Goal: Task Accomplishment & Management: Manage account settings

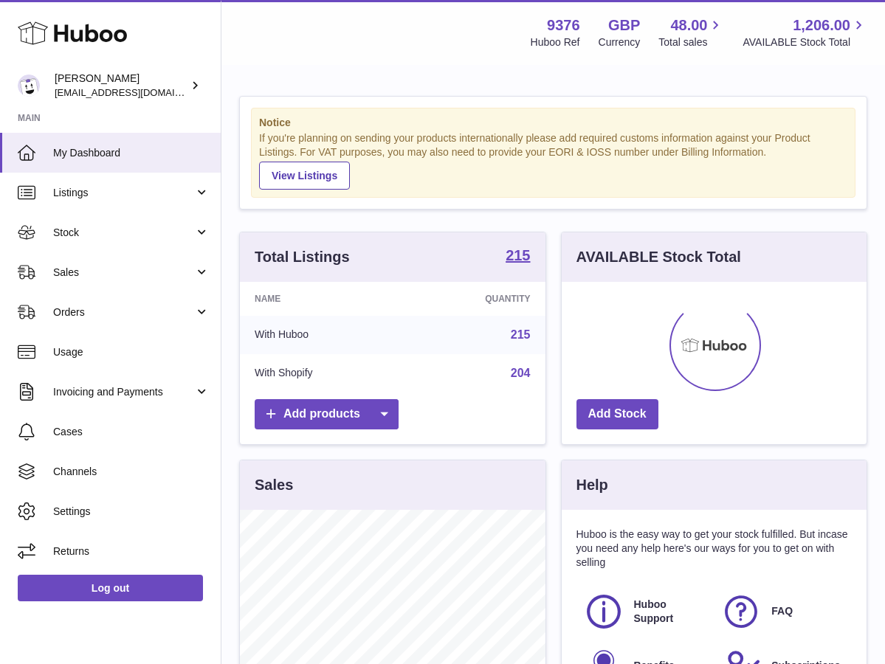
scroll to position [230, 305]
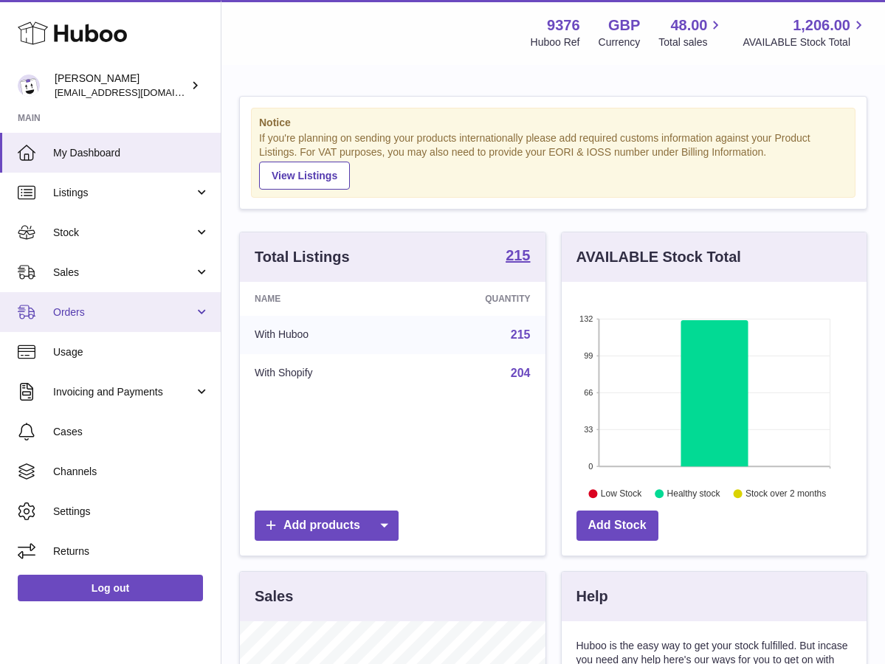
click at [85, 309] on span "Orders" at bounding box center [123, 313] width 141 height 14
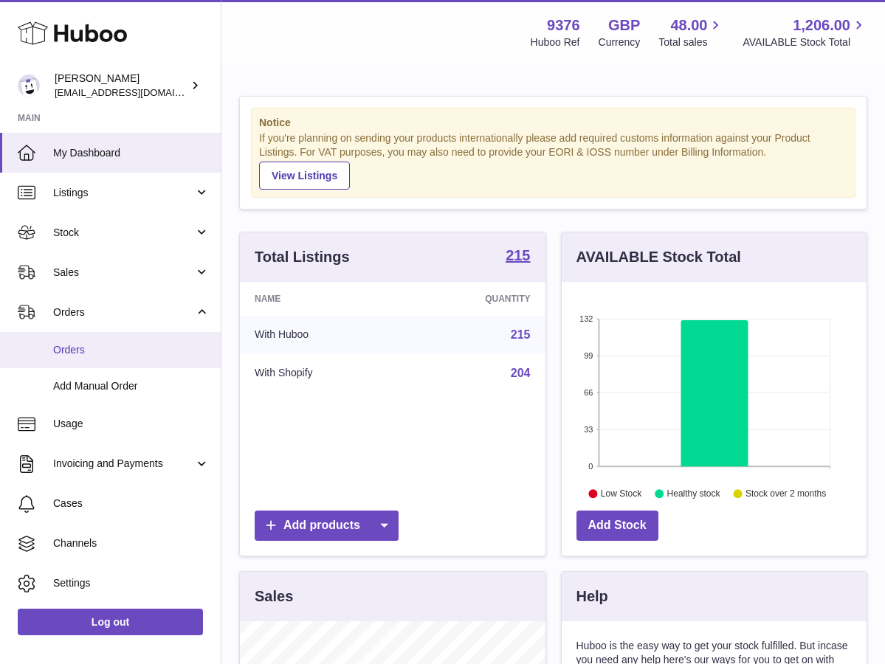
click at [120, 351] on span "Orders" at bounding box center [131, 350] width 157 height 14
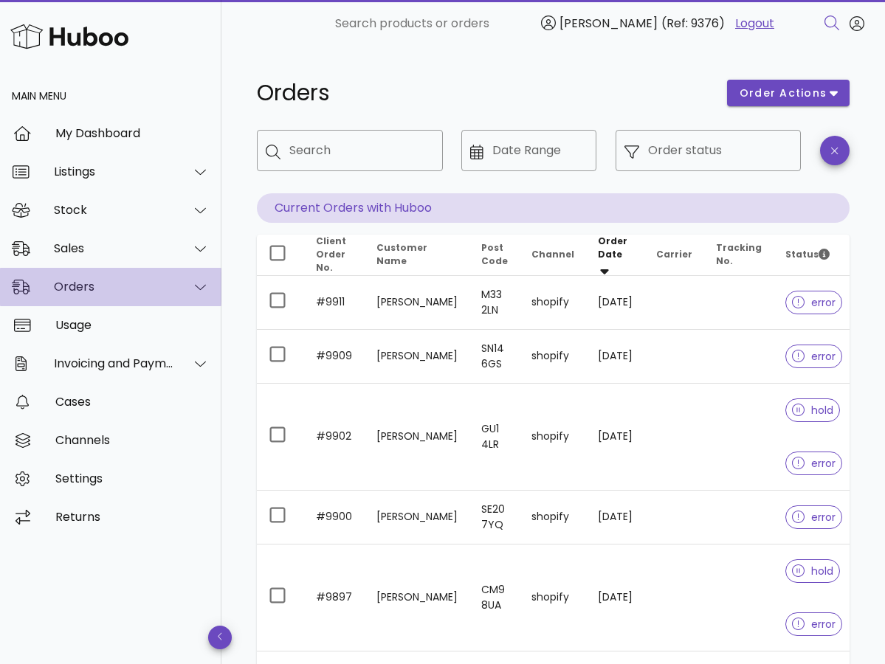
click at [114, 289] on div "Orders" at bounding box center [114, 287] width 120 height 14
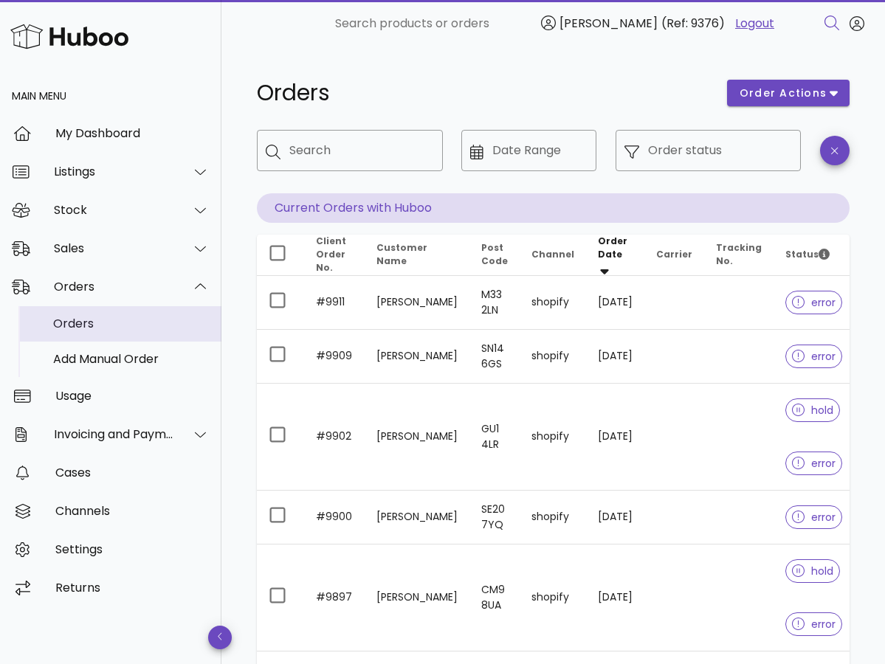
click at [115, 333] on div "Orders" at bounding box center [131, 324] width 157 height 32
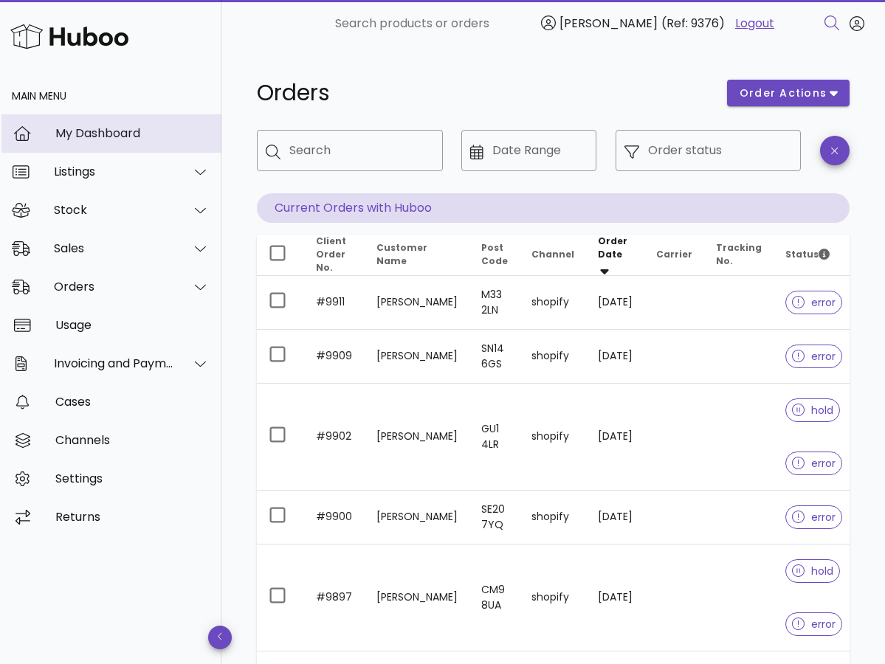
click at [132, 134] on div "My Dashboard" at bounding box center [132, 133] width 154 height 14
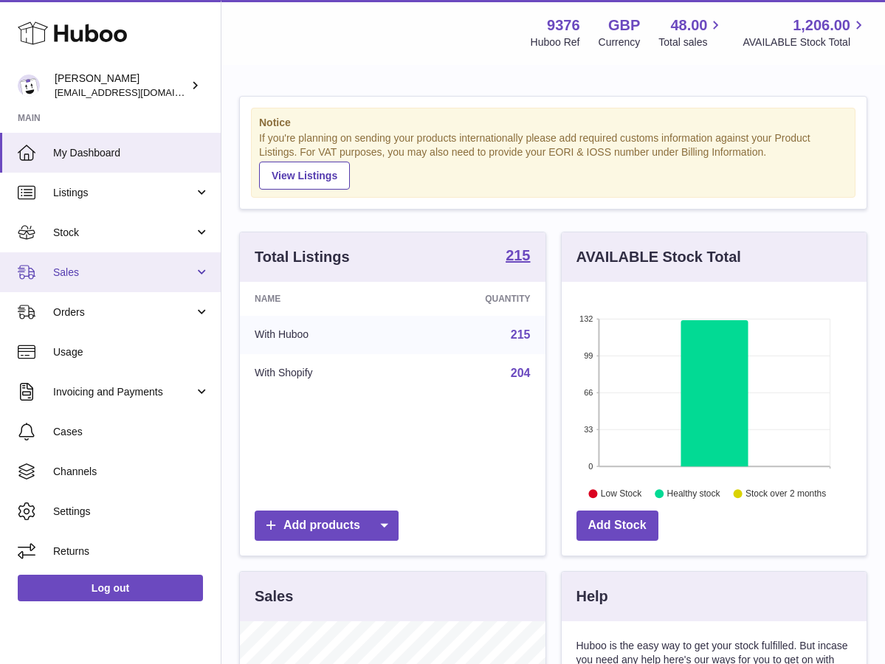
click at [111, 286] on link "Sales" at bounding box center [110, 273] width 221 height 40
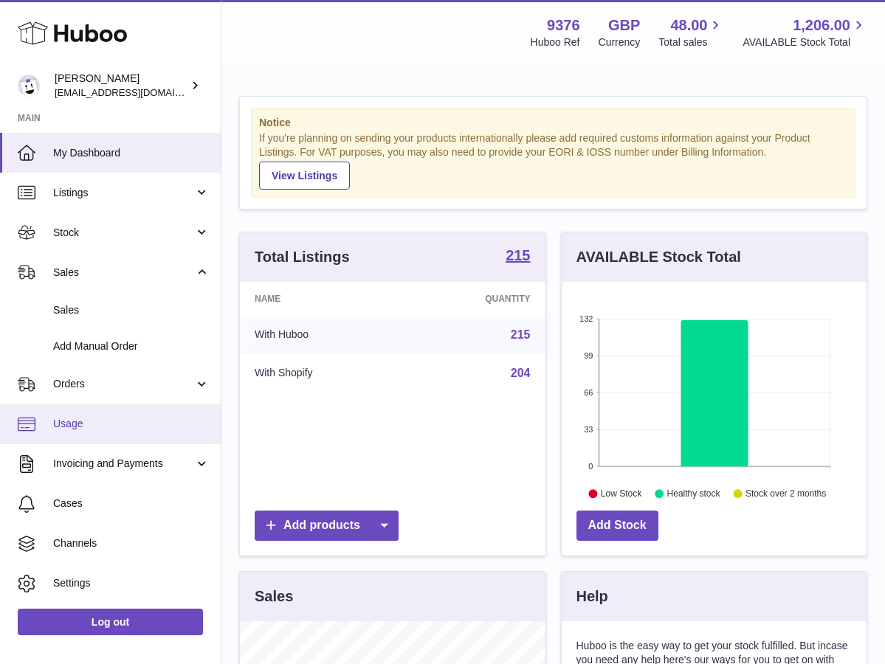
click at [99, 407] on link "Usage" at bounding box center [110, 425] width 221 height 40
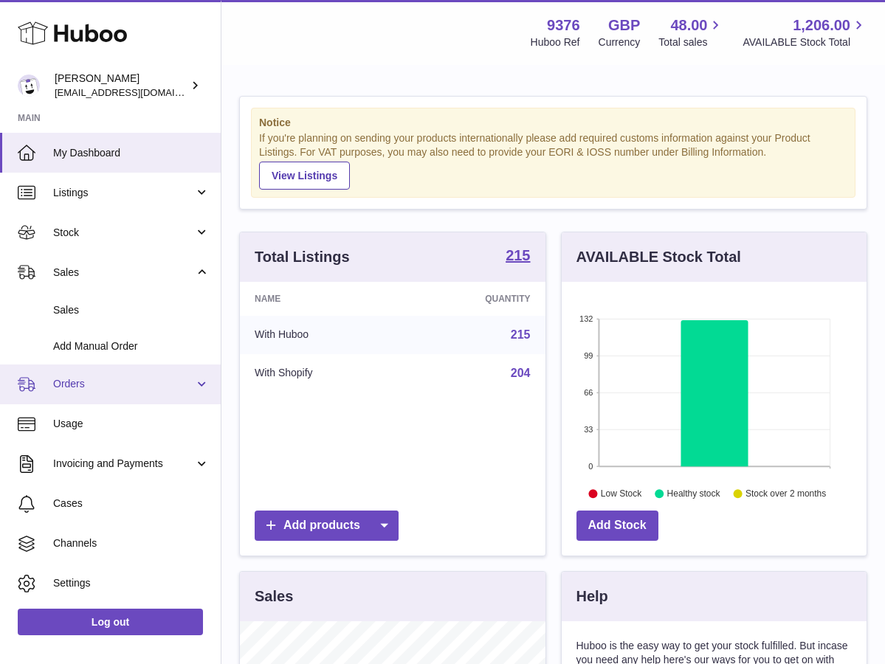
click at [117, 374] on link "Orders" at bounding box center [110, 385] width 221 height 40
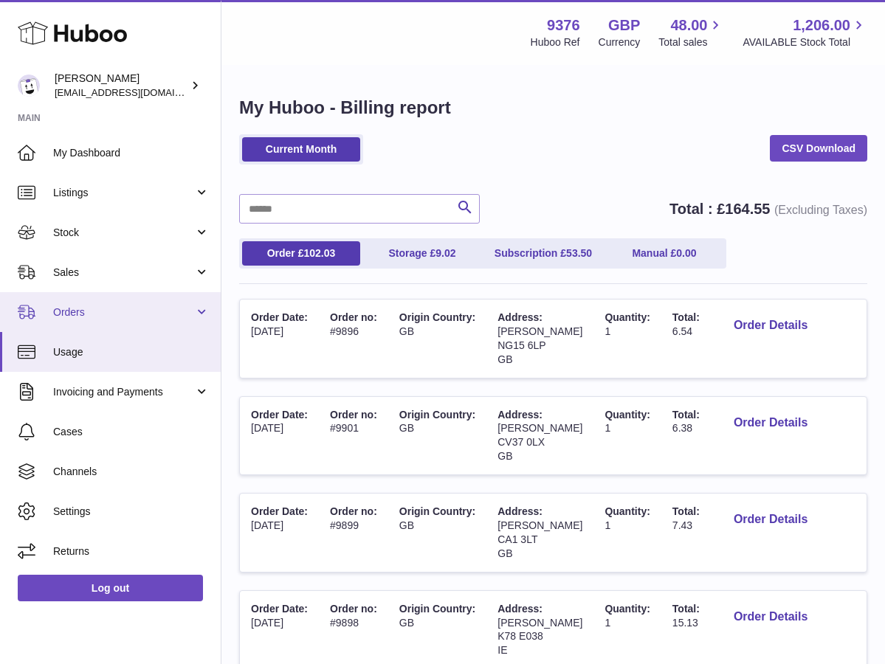
click at [89, 307] on span "Orders" at bounding box center [123, 313] width 141 height 14
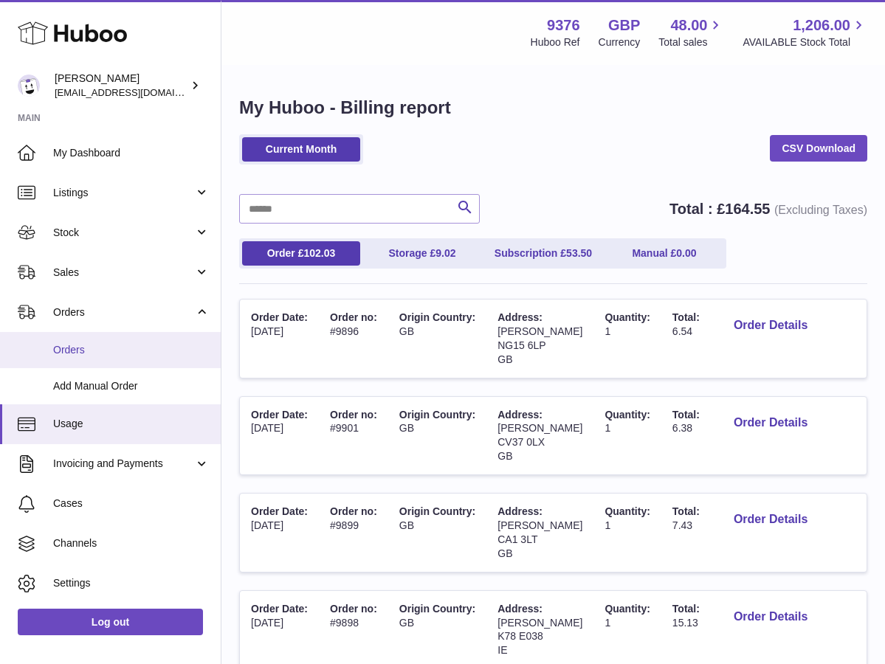
click at [94, 343] on span "Orders" at bounding box center [131, 350] width 157 height 14
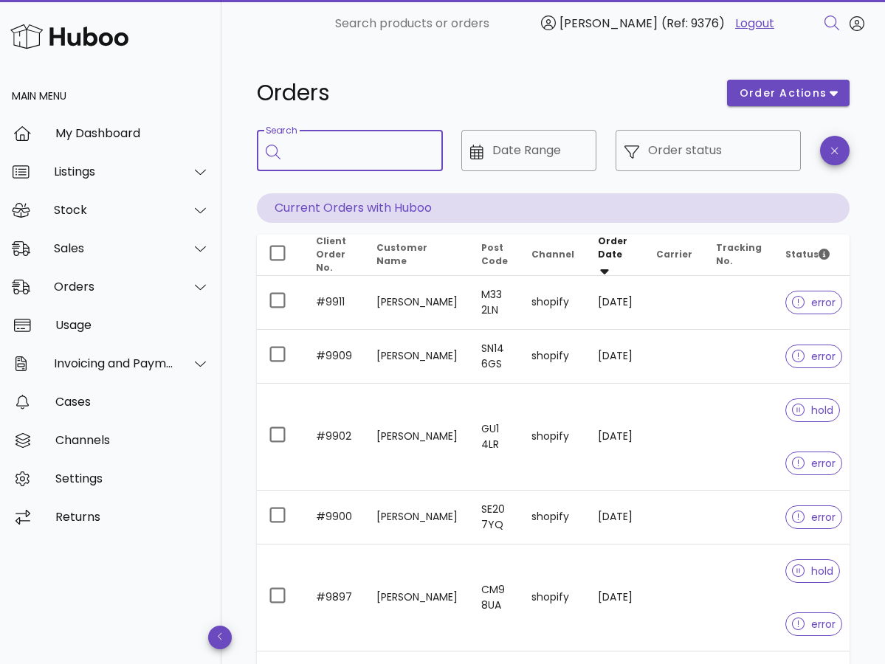
click at [360, 155] on input "Search" at bounding box center [360, 151] width 142 height 24
type input "*"
type input "*******"
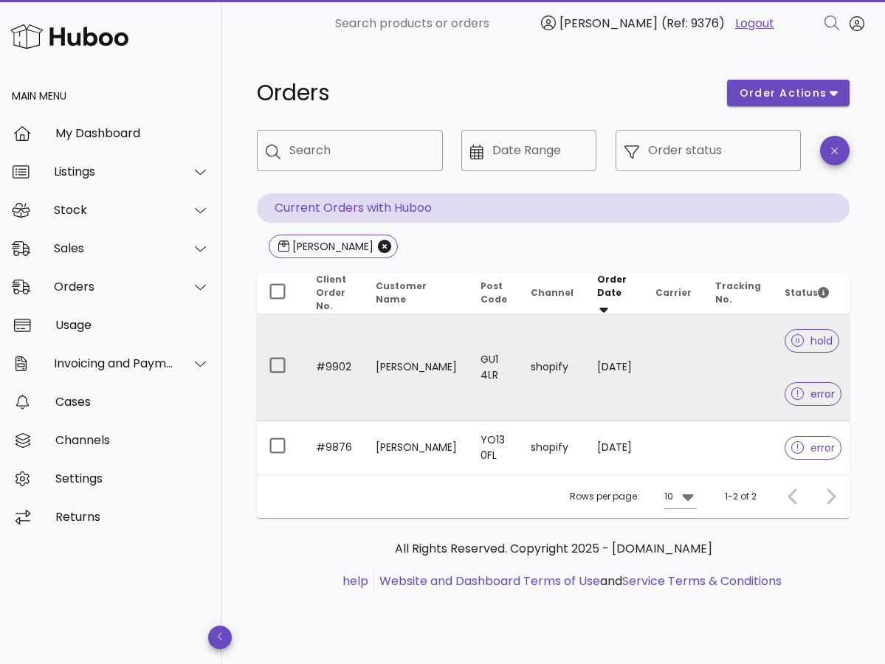
click at [413, 357] on td "[PERSON_NAME]" at bounding box center [416, 368] width 105 height 107
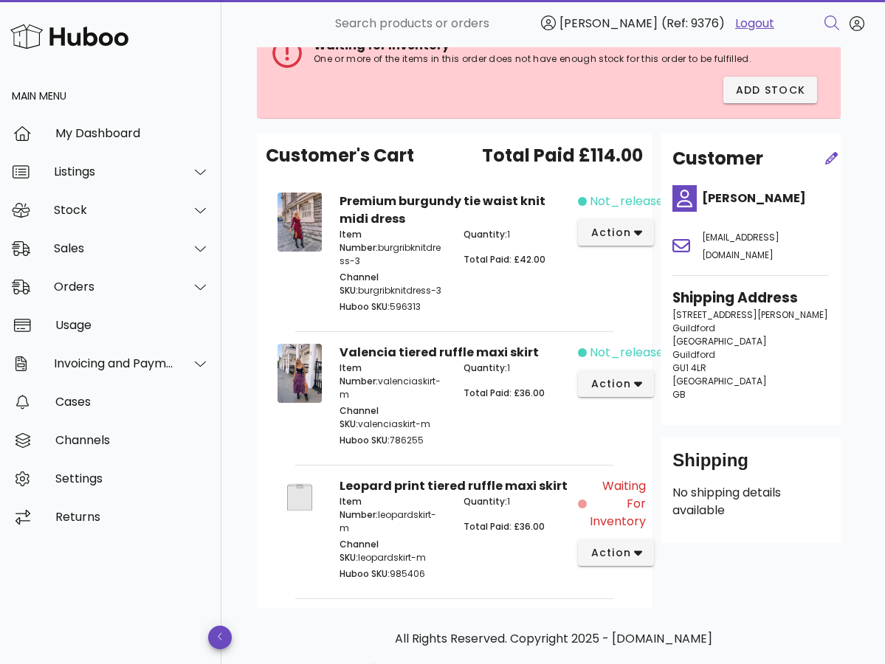
scroll to position [109, 0]
click at [614, 377] on span "action" at bounding box center [610, 385] width 41 height 16
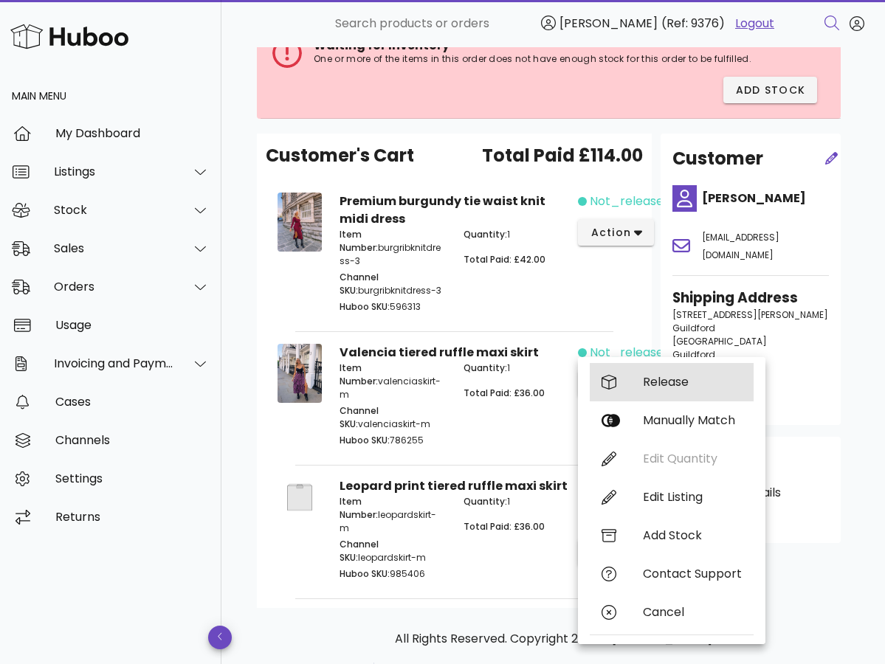
click at [642, 390] on div "Release" at bounding box center [672, 382] width 164 height 38
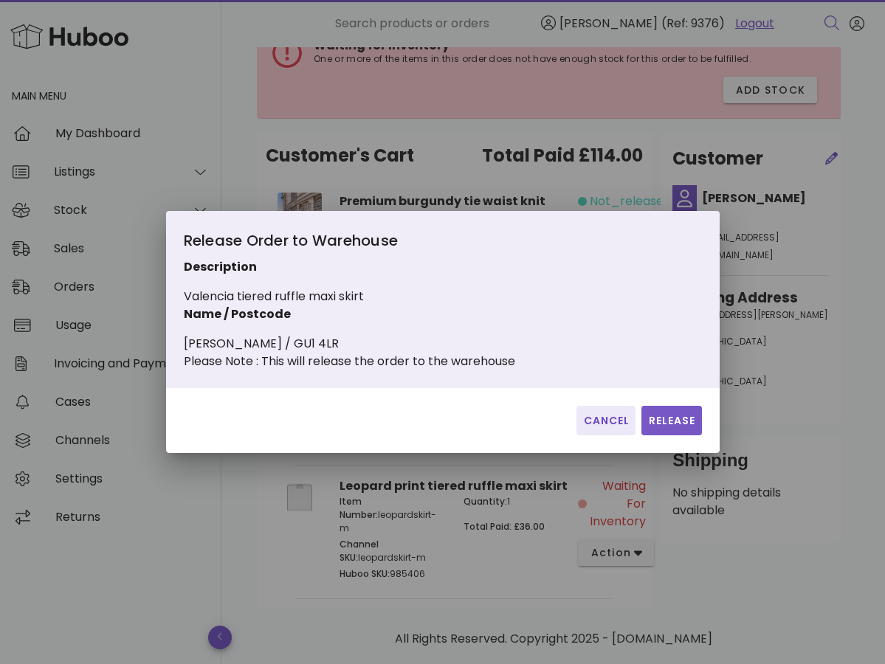
click at [676, 429] on span "Release" at bounding box center [672, 421] width 48 height 16
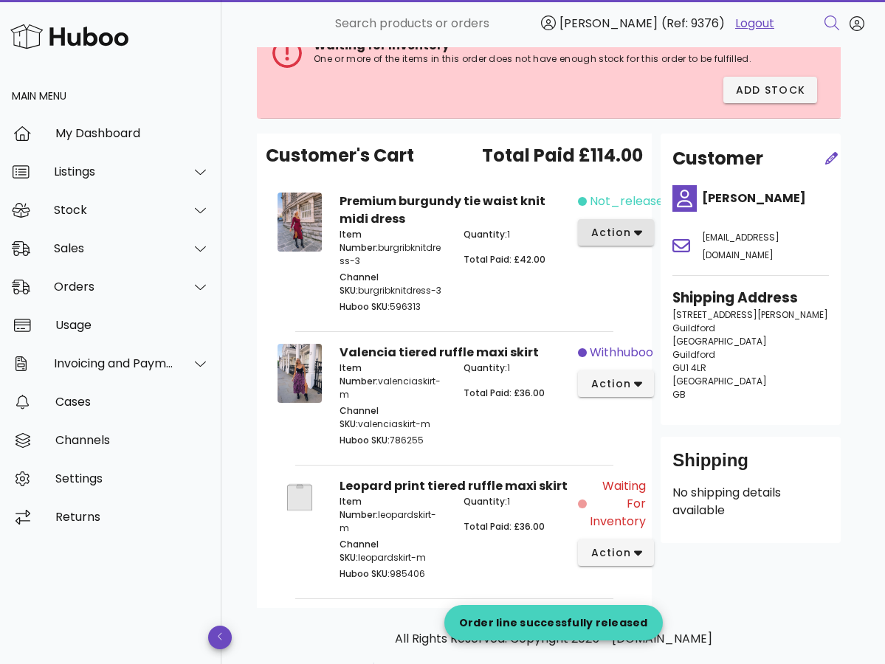
click at [599, 232] on span "action" at bounding box center [610, 233] width 41 height 16
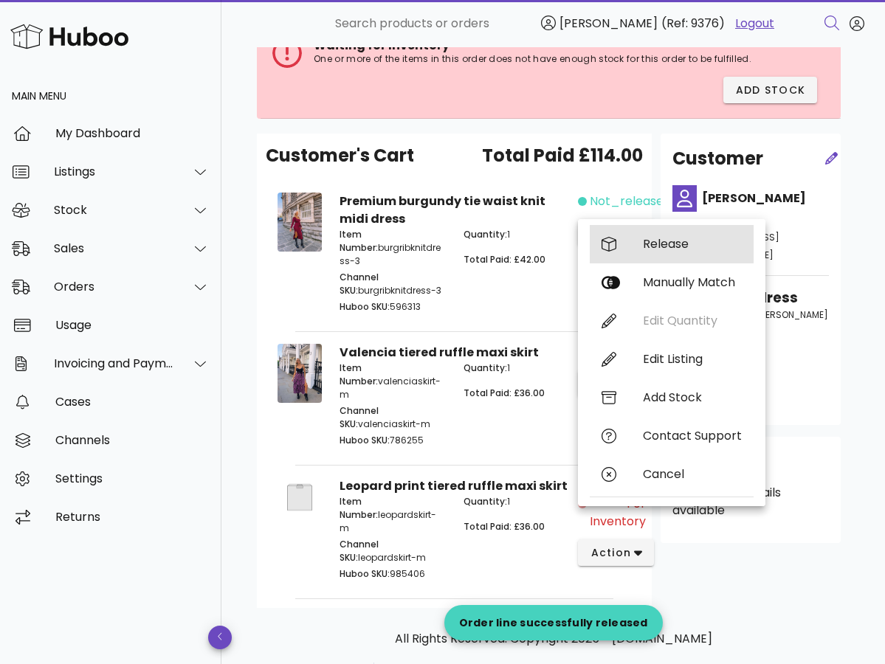
click at [662, 251] on div "Release" at bounding box center [692, 244] width 99 height 14
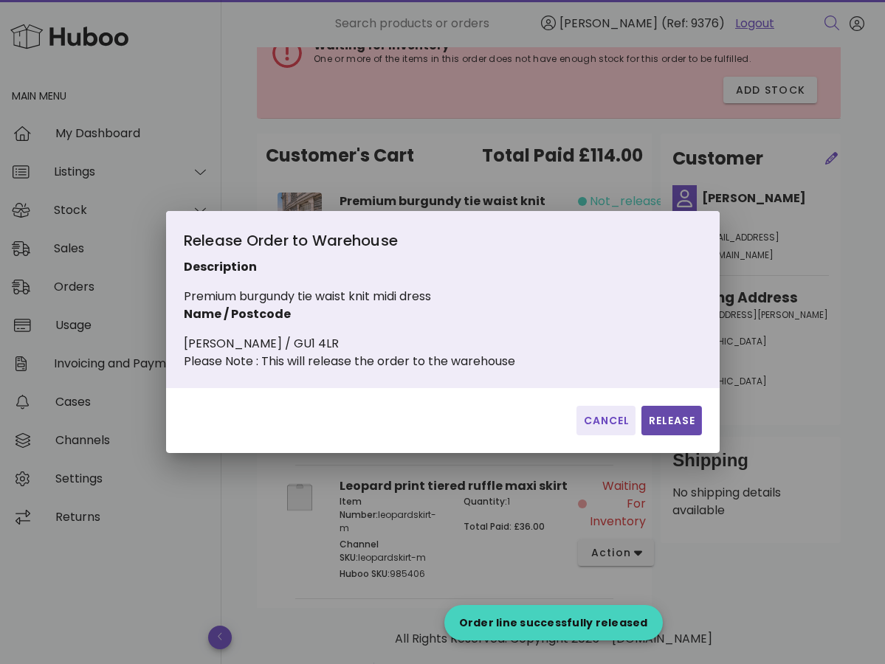
click at [682, 436] on button "Release" at bounding box center [672, 421] width 60 height 30
